Goal: Task Accomplishment & Management: Use online tool/utility

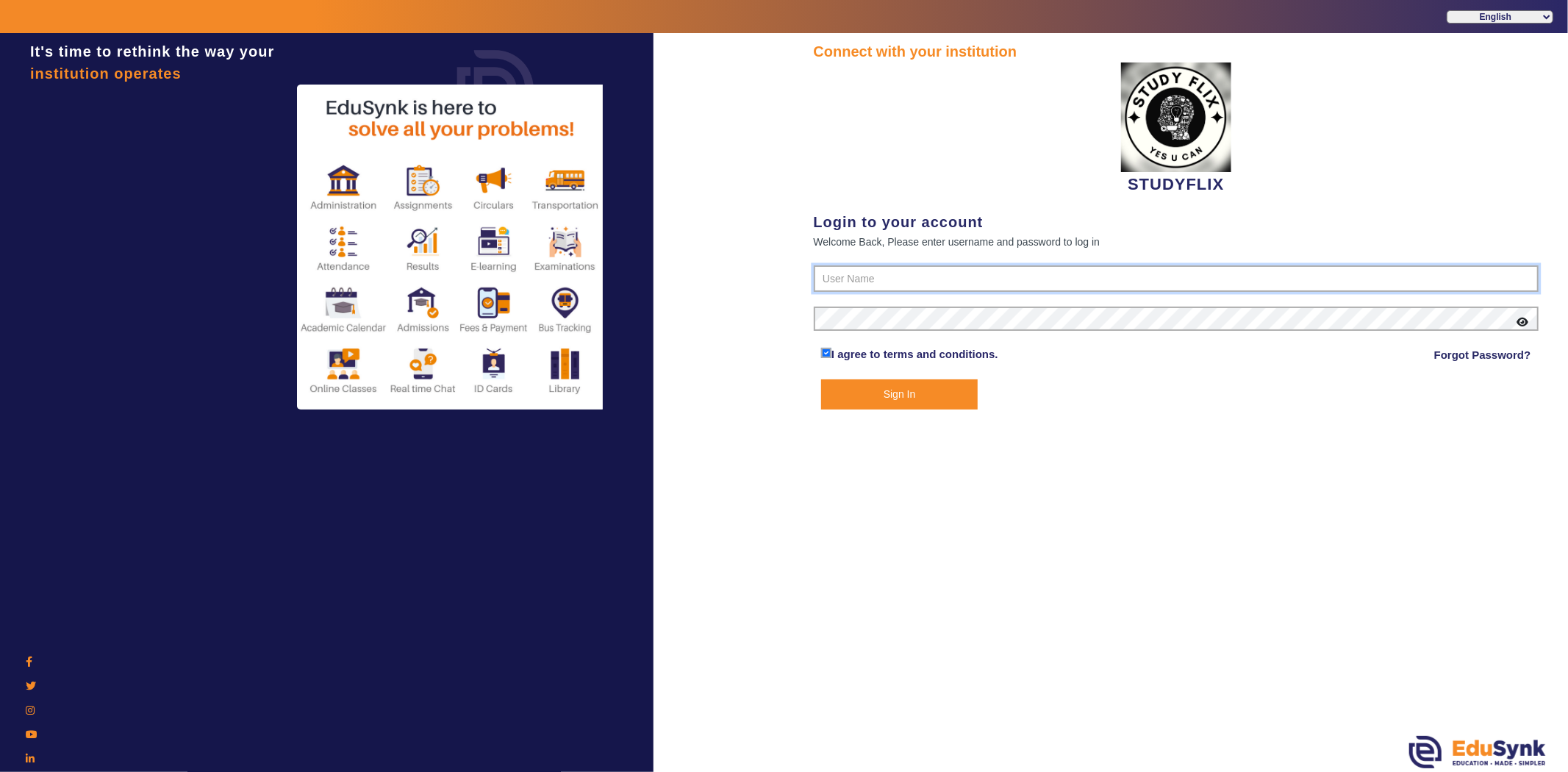
type input "6354922771"
click at [841, 398] on button "Sign In" at bounding box center [900, 394] width 157 height 30
